Goal: Find specific page/section: Find specific page/section

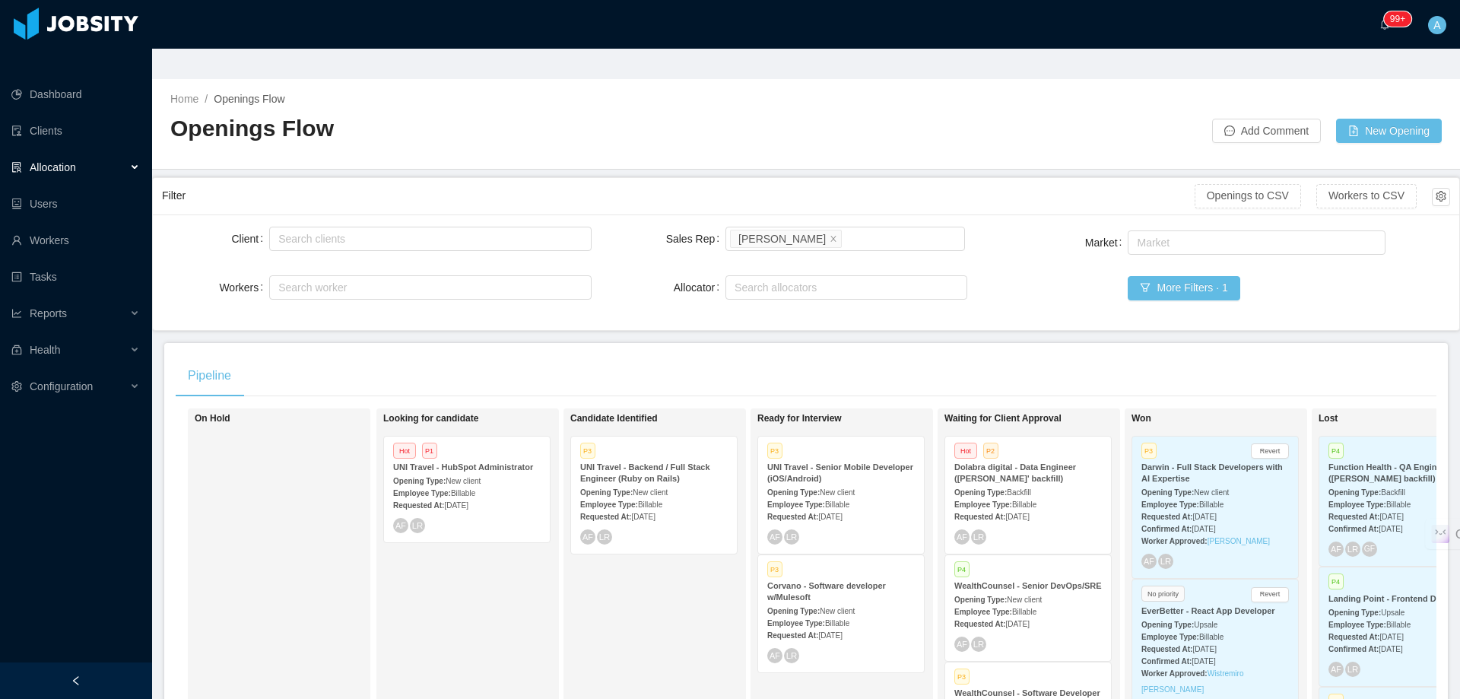
click at [1058, 508] on div "Requested At: [DATE]" at bounding box center [1029, 516] width 148 height 16
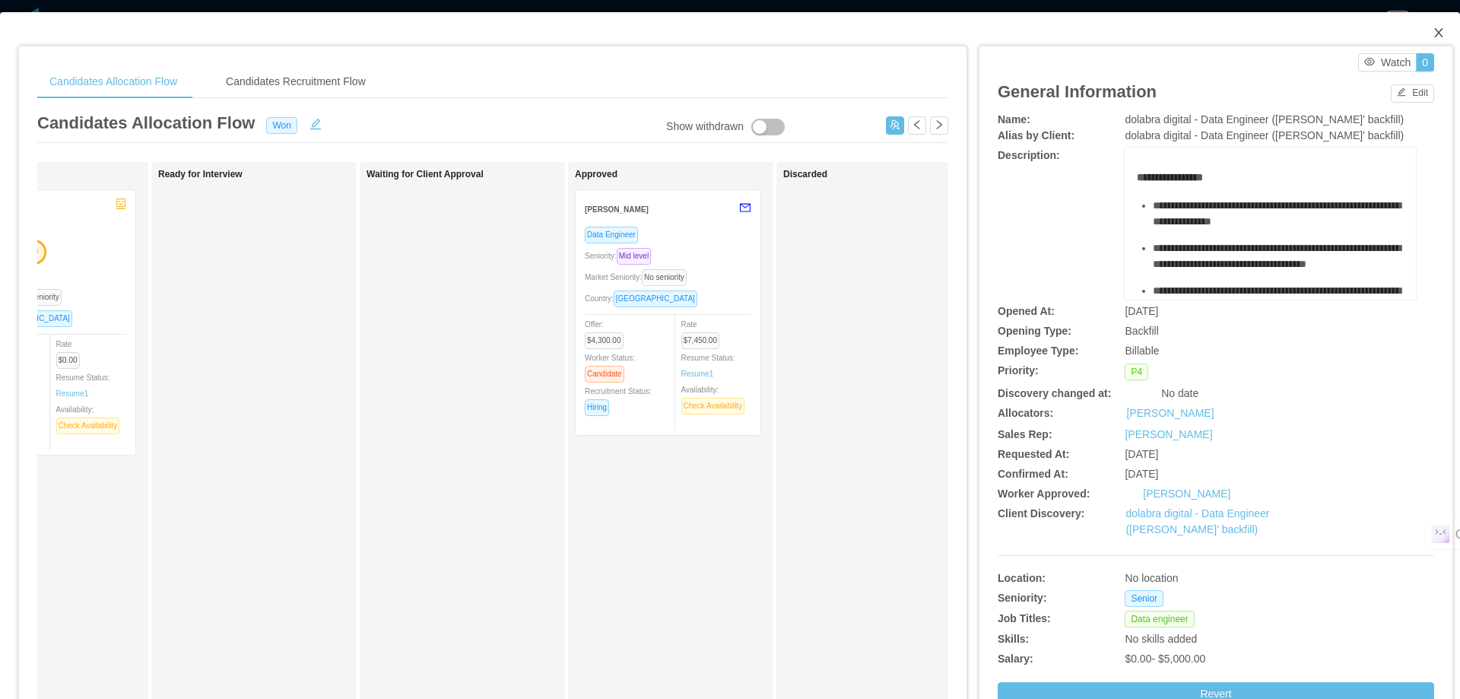
drag, startPoint x: 1424, startPoint y: 32, endPoint x: 774, endPoint y: 250, distance: 685.2
click at [1433, 32] on icon "icon: close" at bounding box center [1439, 33] width 12 height 12
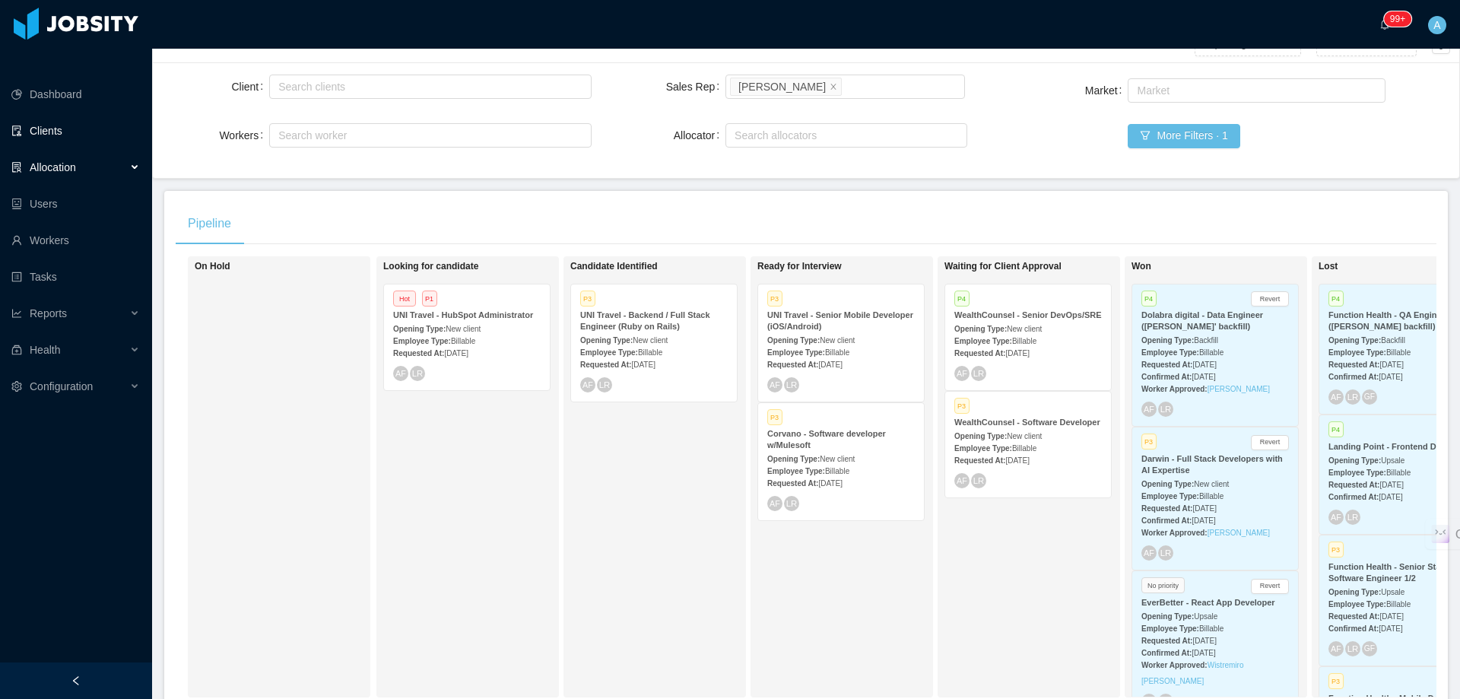
click at [102, 116] on link "Clients" at bounding box center [75, 131] width 129 height 30
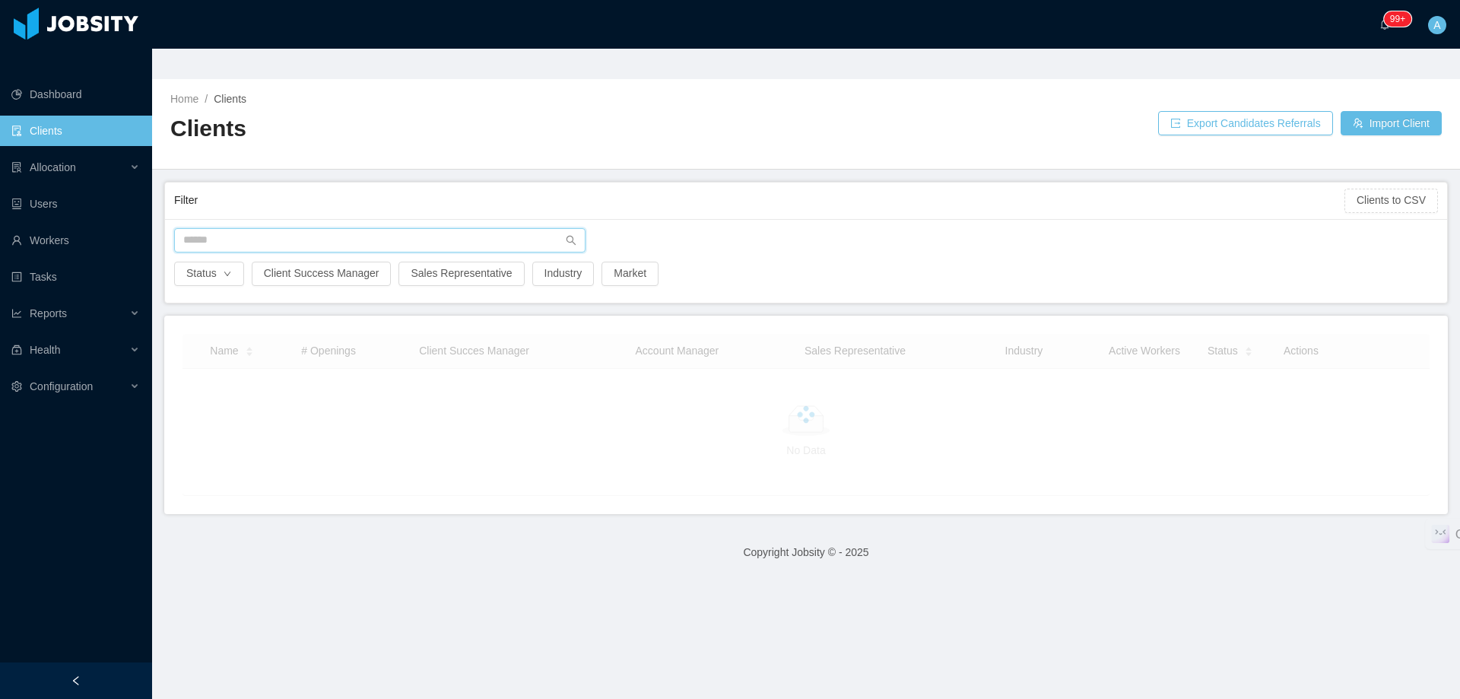
click at [443, 228] on input "text" at bounding box center [379, 240] width 411 height 24
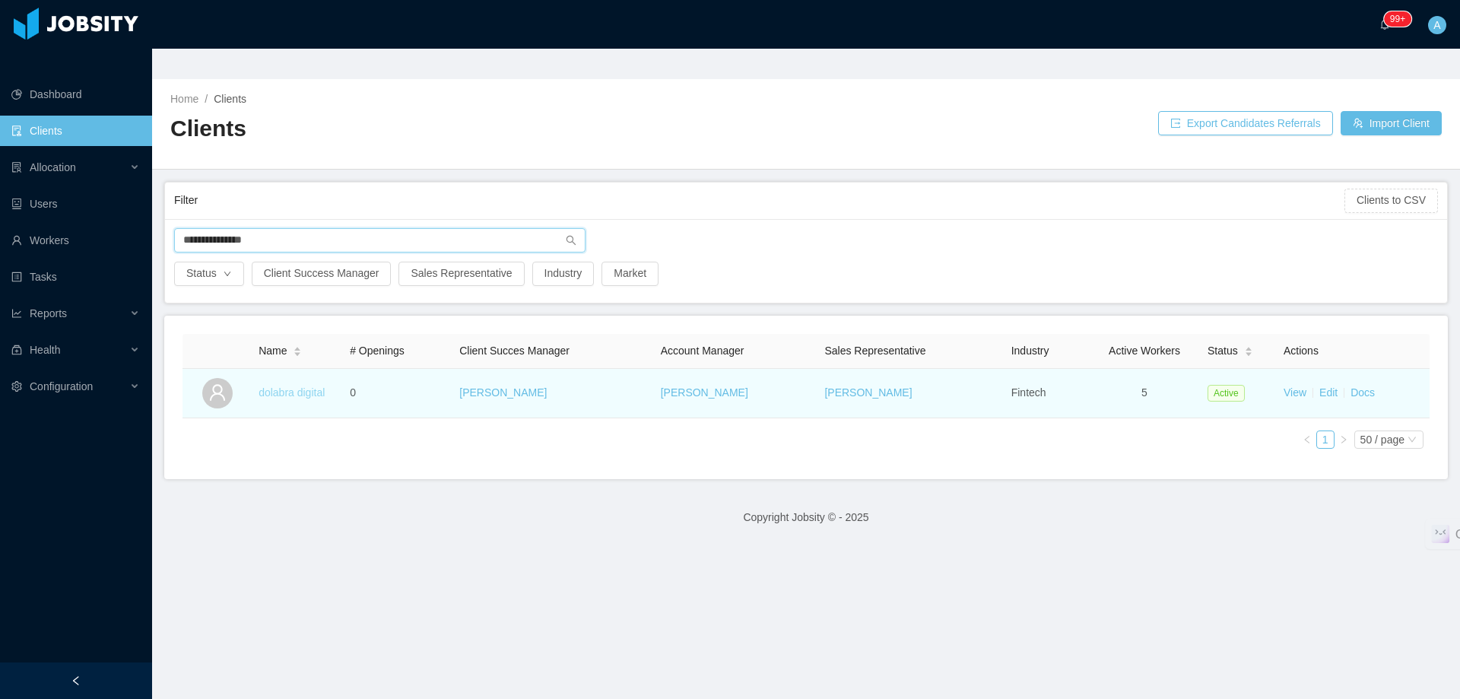
type input "**********"
click at [314, 386] on link "dolabra digital" at bounding box center [292, 392] width 66 height 12
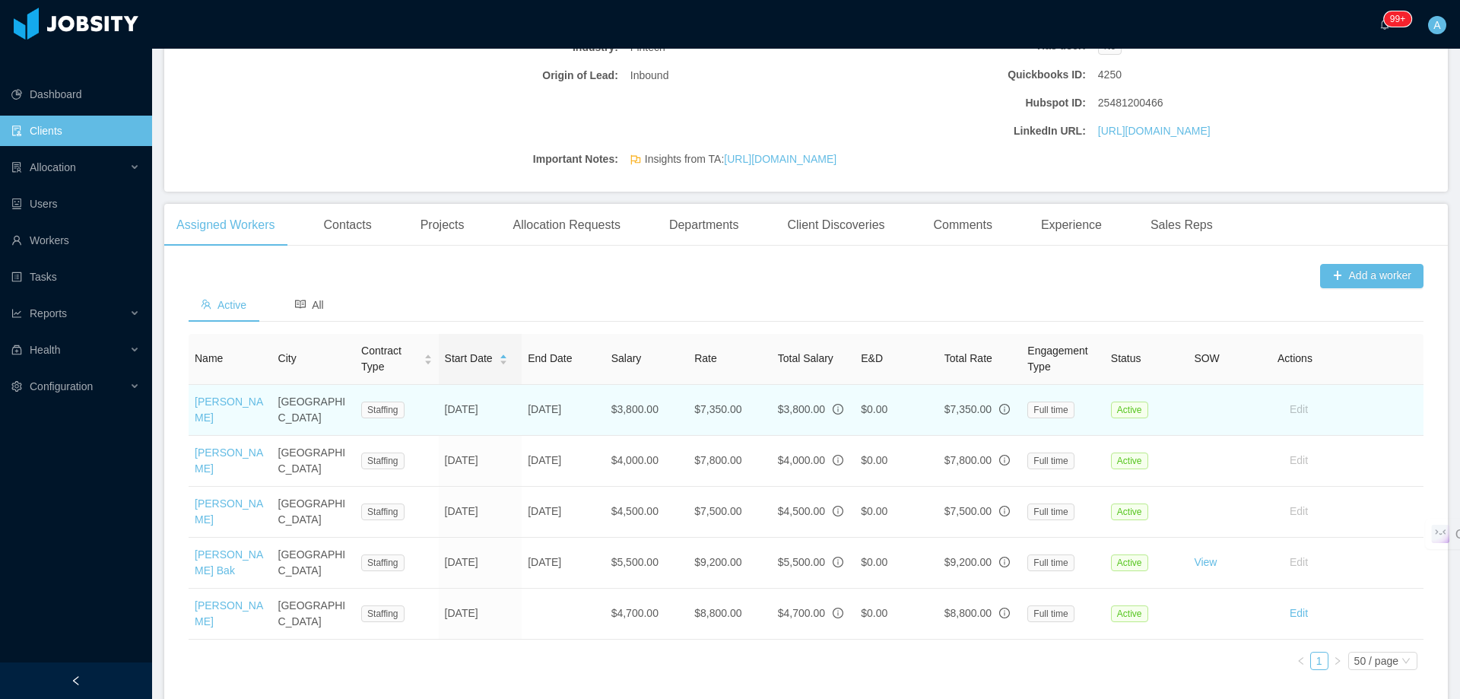
scroll to position [383, 0]
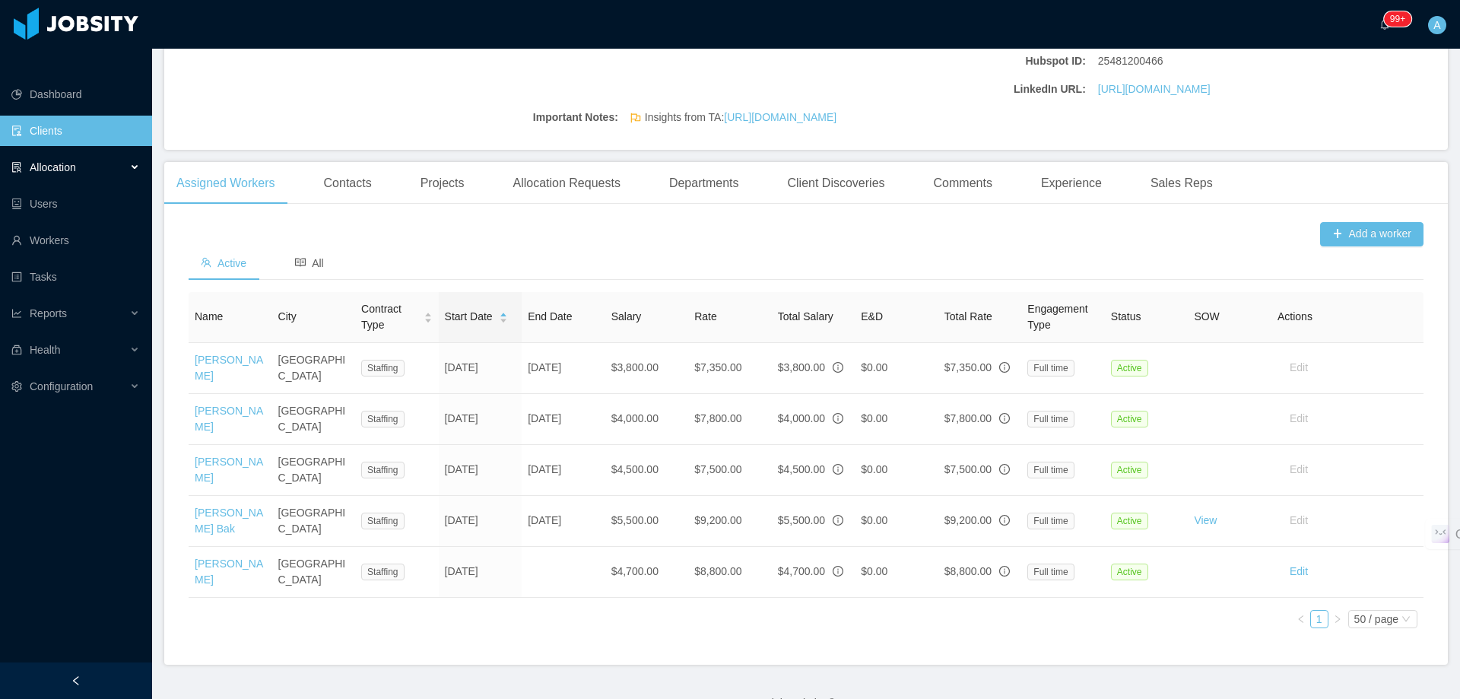
click at [66, 152] on div "Allocation" at bounding box center [76, 167] width 152 height 30
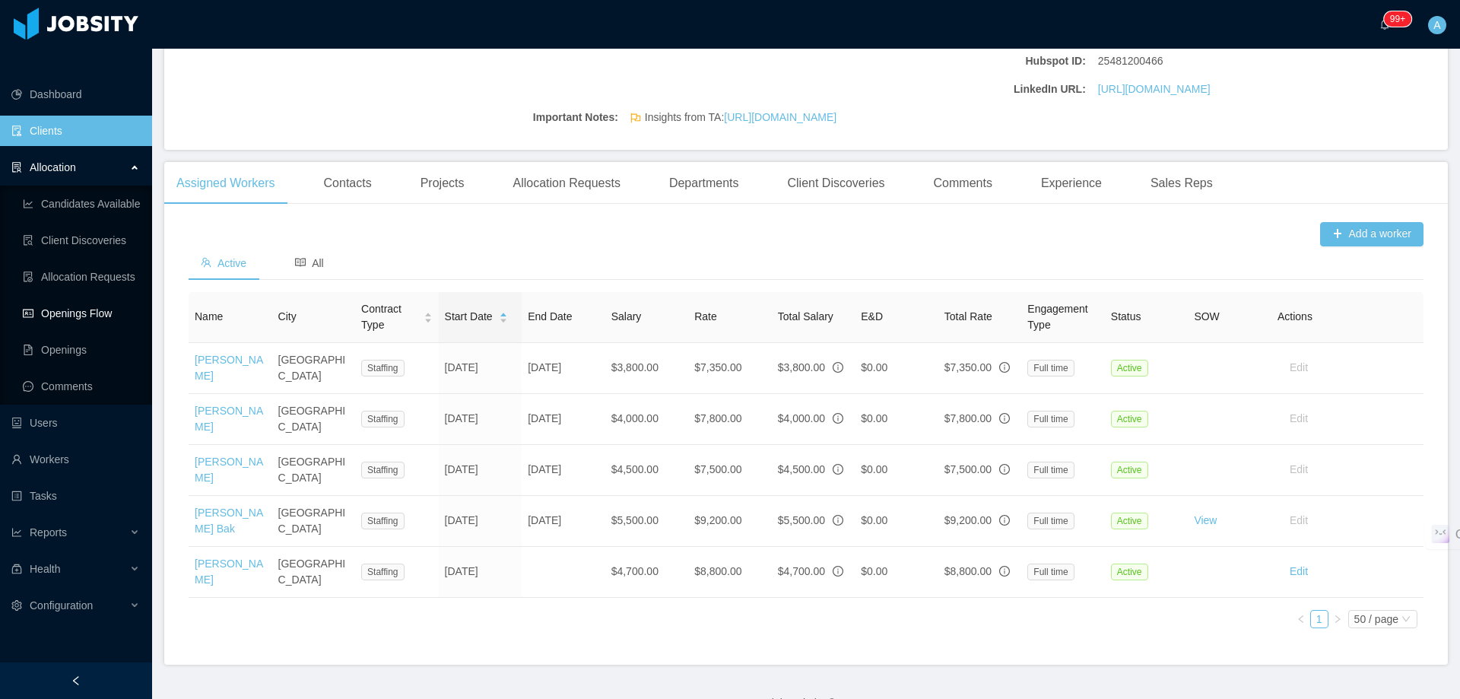
click at [75, 298] on link "Openings Flow" at bounding box center [81, 313] width 117 height 30
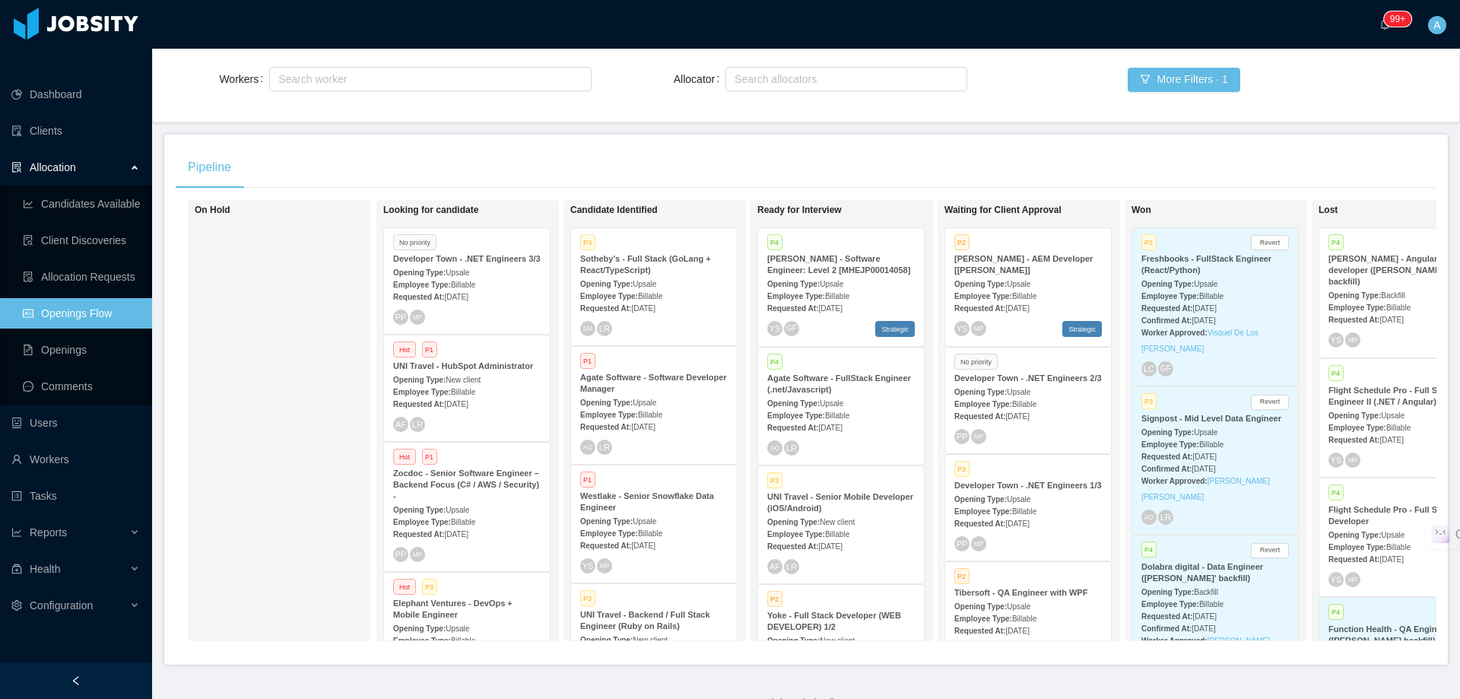
scroll to position [68, 0]
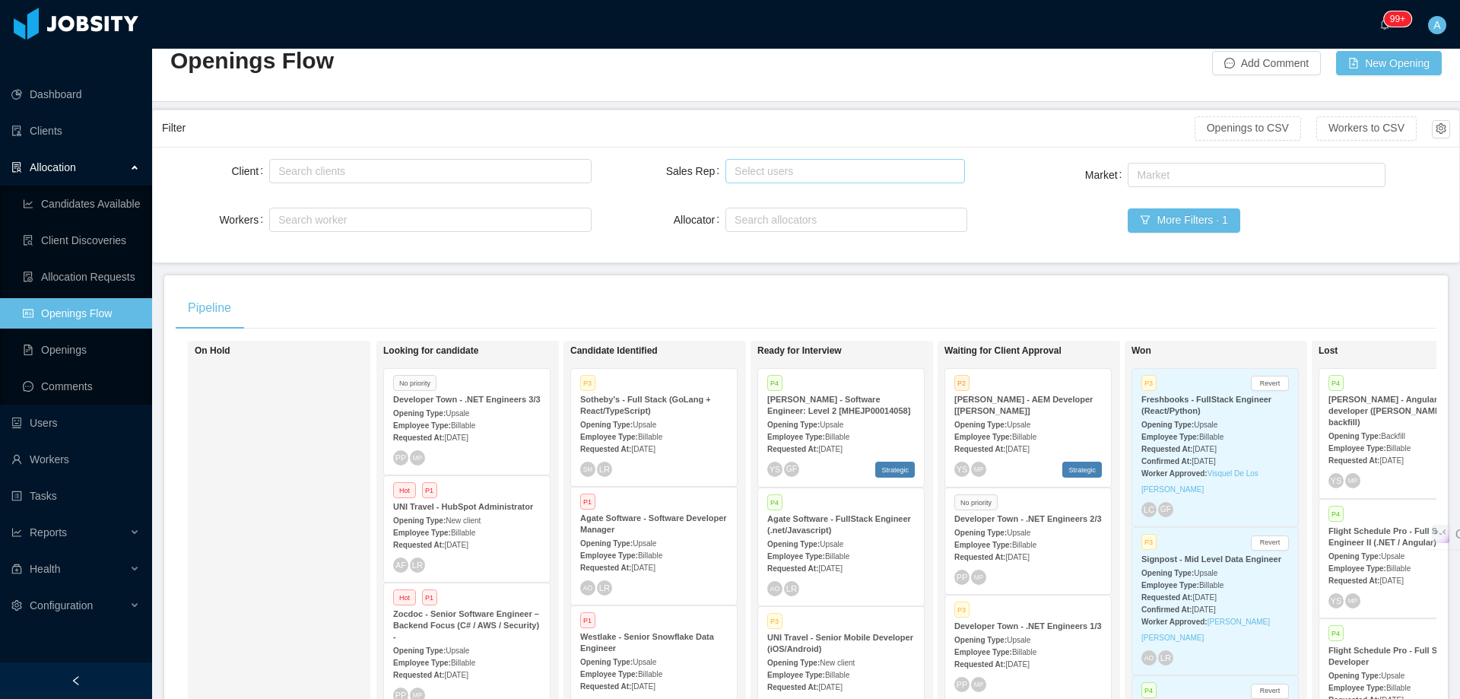
click at [824, 164] on div "Select users" at bounding box center [842, 171] width 214 height 15
type input "*****"
click at [871, 170] on li "[PERSON_NAME]" at bounding box center [838, 170] width 237 height 24
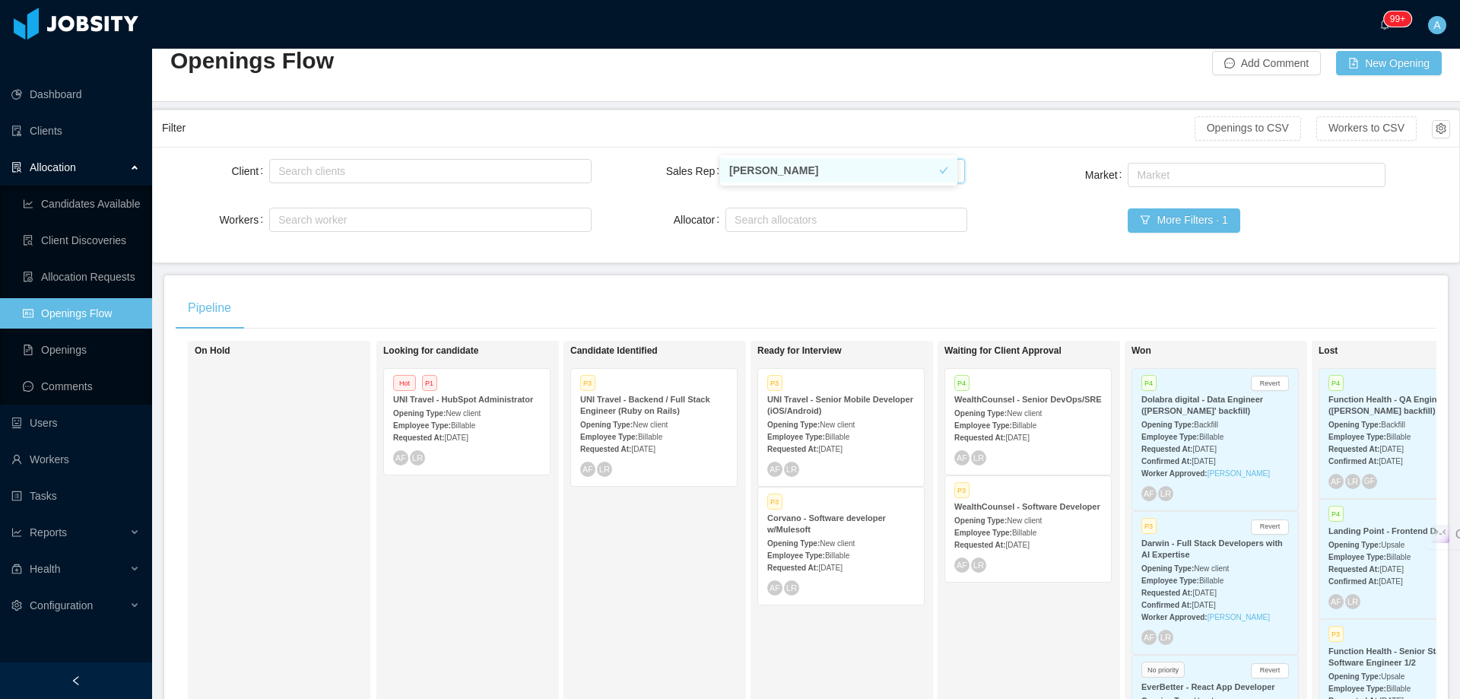
click at [624, 156] on div "Client Search clients Workers Search worker Sales Rep Select users [PERSON_NAME…" at bounding box center [806, 204] width 1288 height 97
